Goal: Task Accomplishment & Management: Use online tool/utility

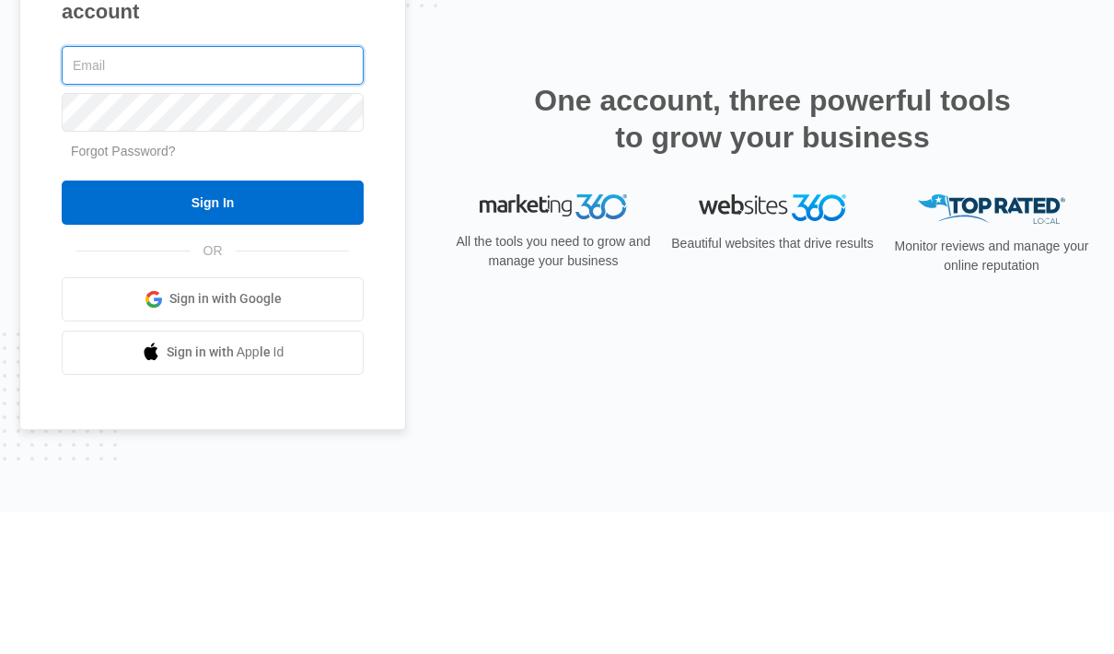
click at [263, 188] on input "text" at bounding box center [213, 207] width 302 height 39
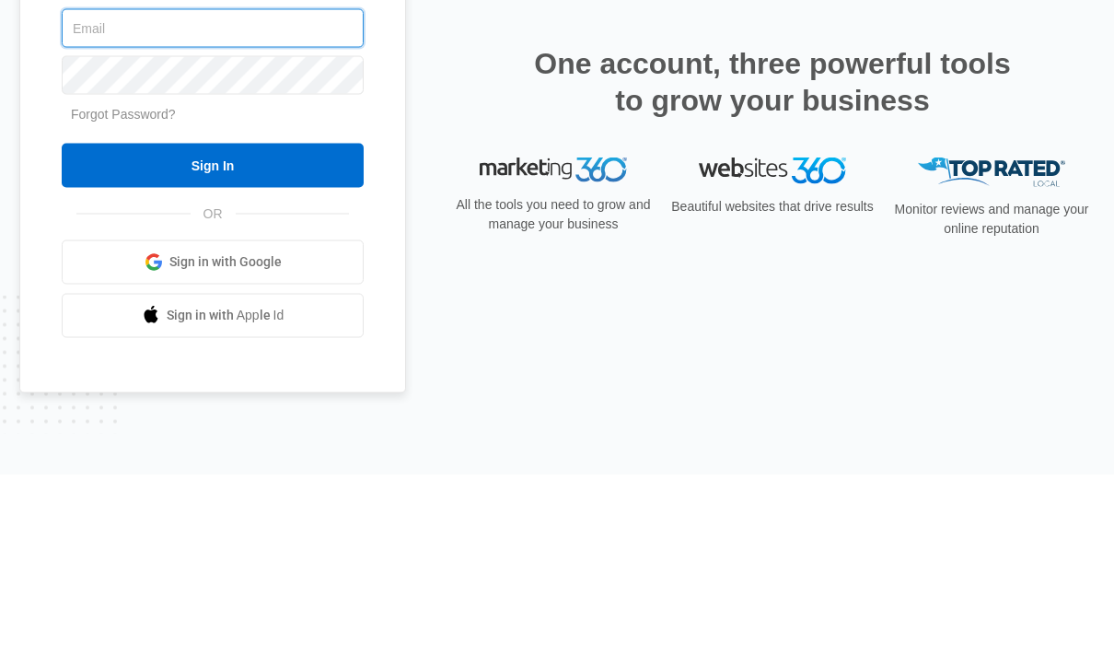
click at [314, 188] on input "text" at bounding box center [213, 207] width 302 height 39
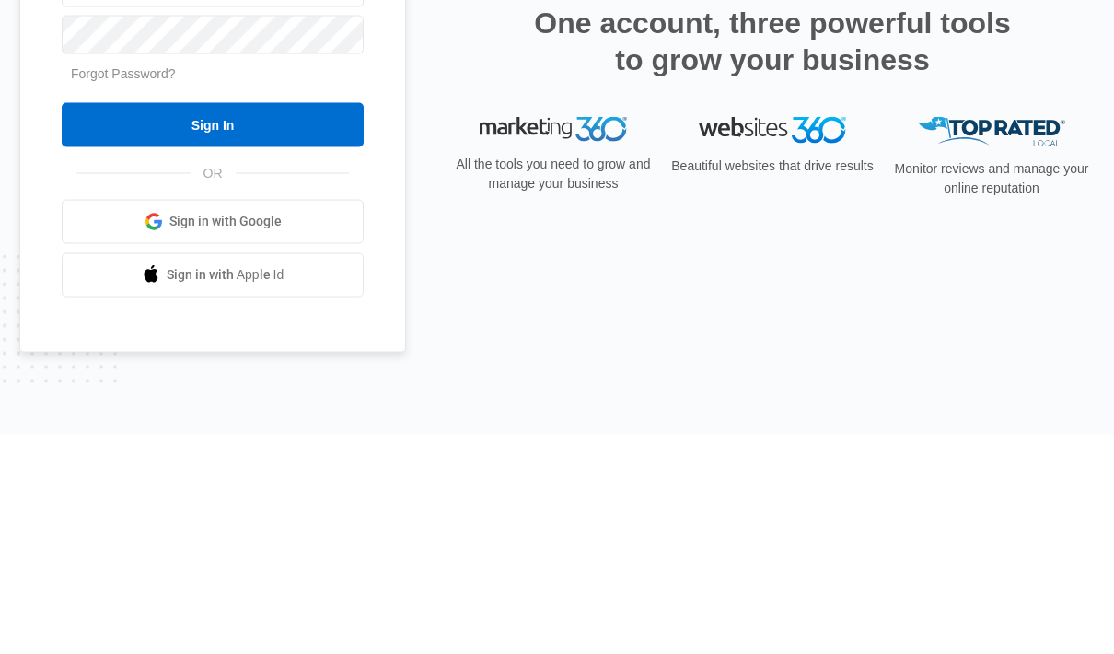
click at [320, 322] on input "Sign In" at bounding box center [213, 344] width 302 height 44
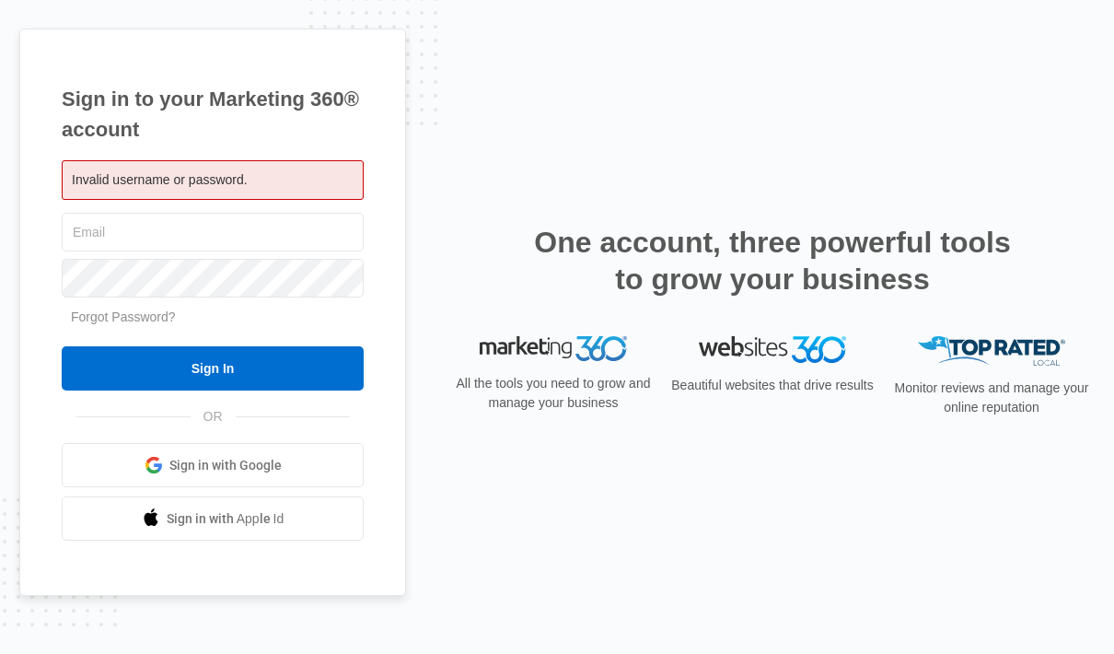
click at [299, 200] on div "Invalid username or password." at bounding box center [213, 180] width 302 height 40
click at [517, 431] on div "All the tools you need to grow and manage your business" at bounding box center [553, 383] width 206 height 95
click at [494, 250] on div "Sign in to your Marketing 360® account Invalid username or password. Sign In" at bounding box center [556, 328] width 1075 height 598
click at [266, 200] on div "Invalid username or password." at bounding box center [213, 180] width 302 height 40
click at [267, 251] on input "text" at bounding box center [213, 232] width 302 height 39
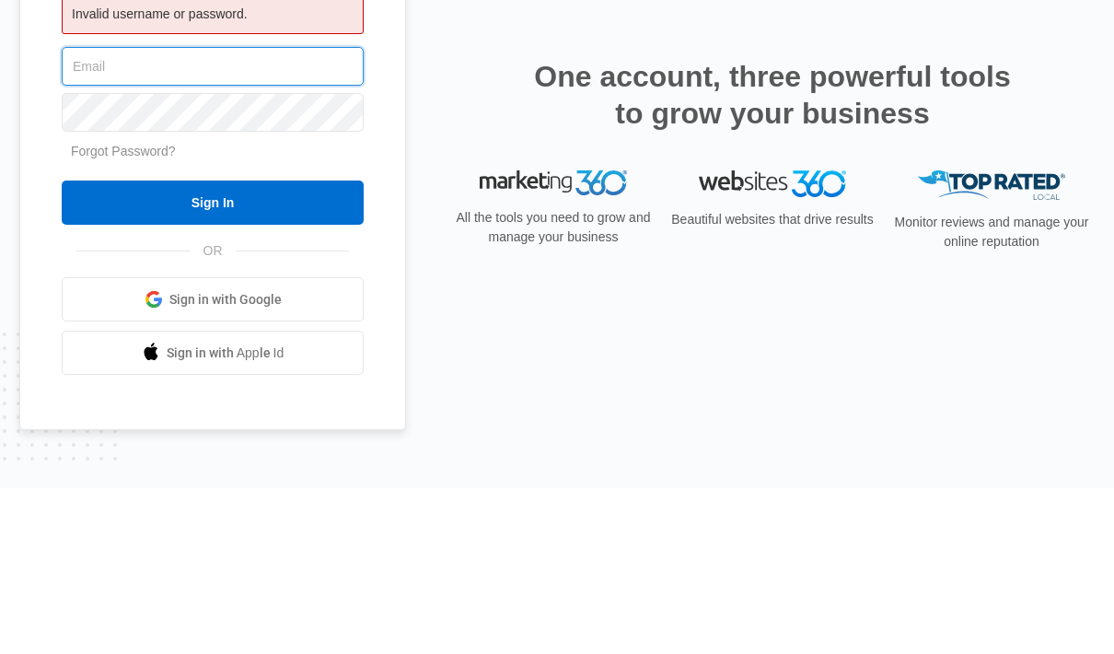
type input "greg@lookoutblinds.com"
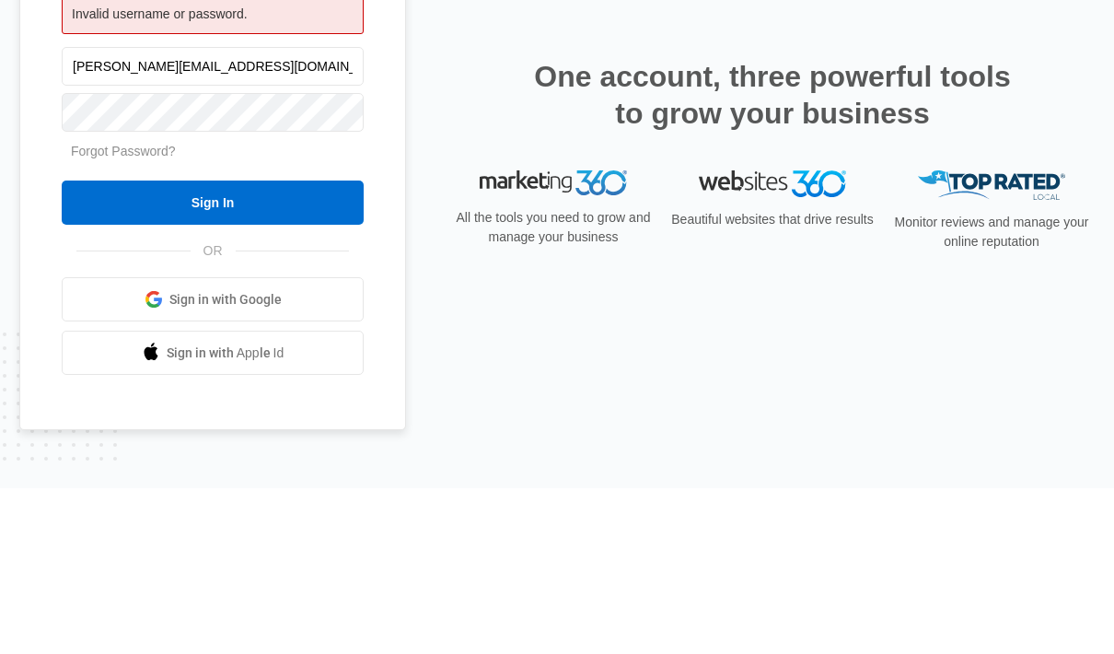
scroll to position [74, 0]
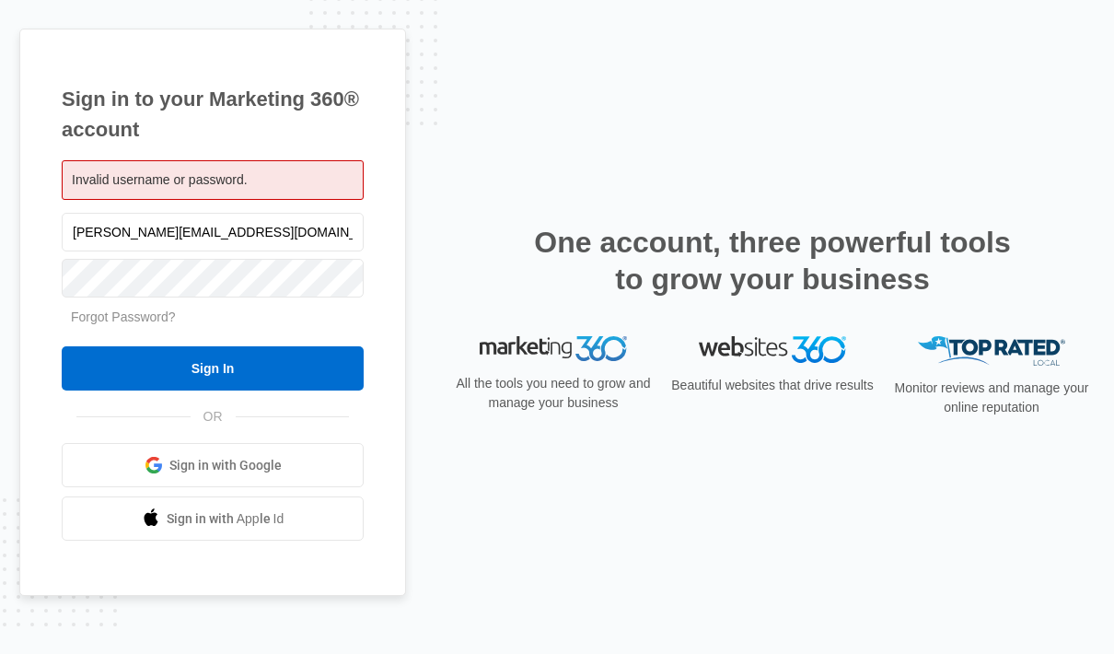
click at [256, 346] on input "Sign In" at bounding box center [213, 368] width 302 height 44
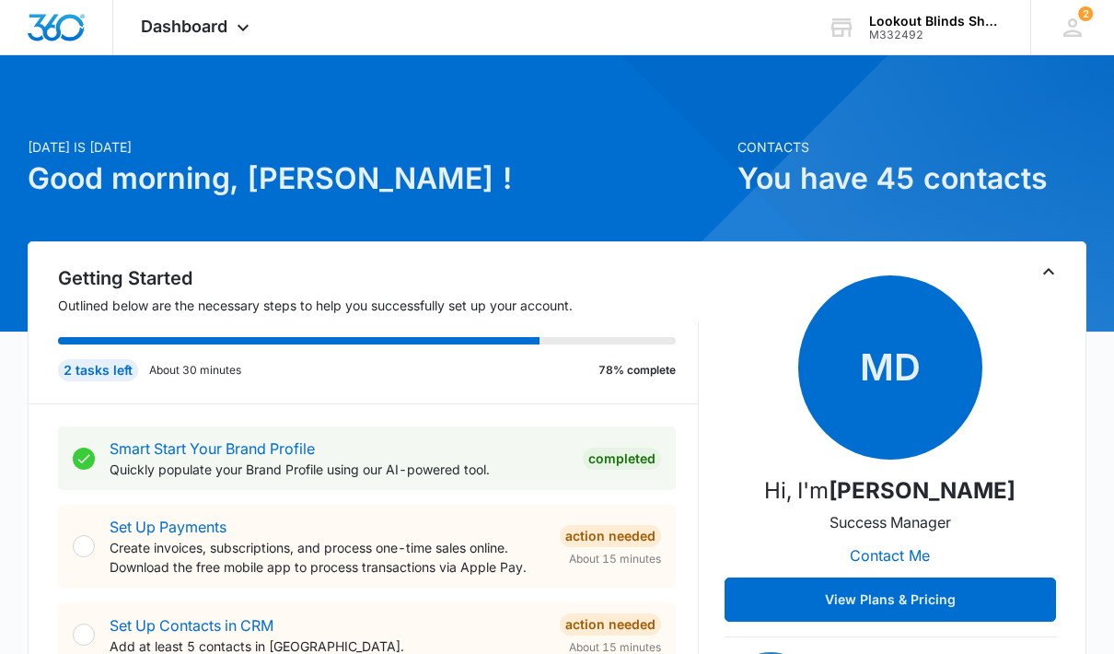
click at [214, 40] on div "Dashboard Apps Reputation Forms CRM Email Social POS Content Ads Intelligence F…" at bounding box center [197, 27] width 168 height 54
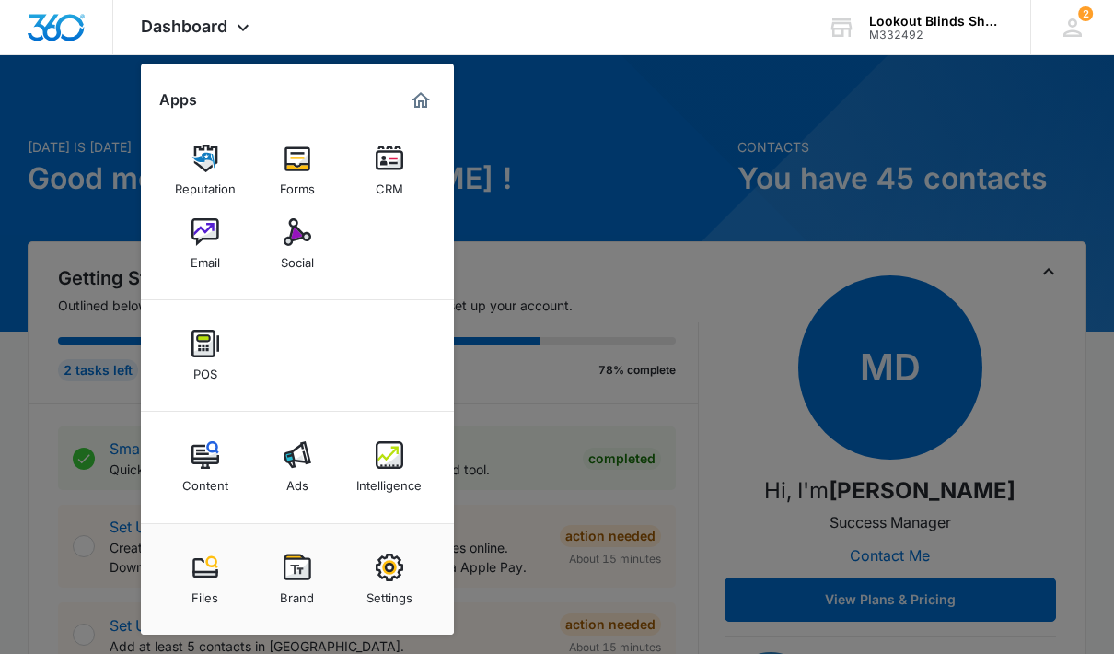
click at [379, 475] on div "Intelligence" at bounding box center [388, 481] width 65 height 24
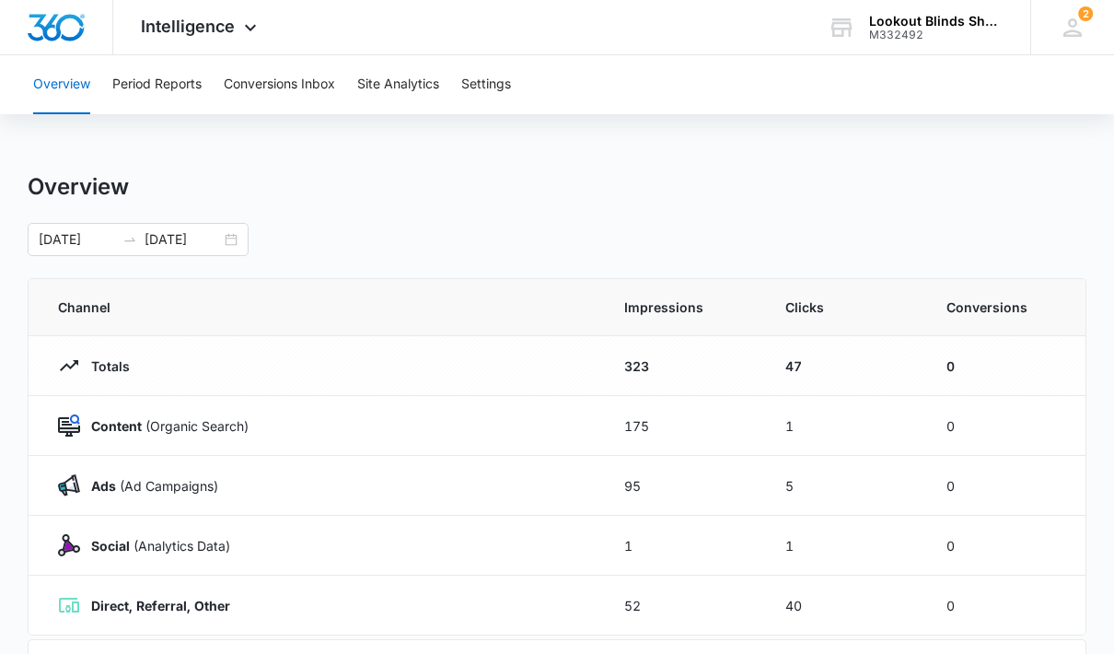
click at [275, 90] on button "Conversions Inbox" at bounding box center [279, 84] width 111 height 59
